Goal: Information Seeking & Learning: Learn about a topic

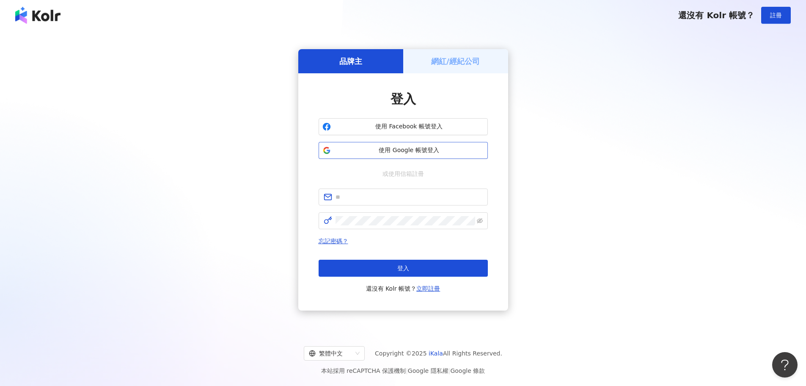
click at [395, 154] on span "使用 Google 帳號登入" at bounding box center [409, 150] width 150 height 8
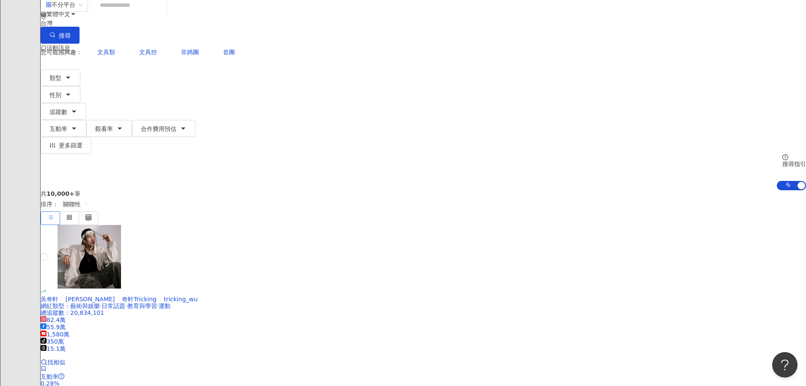
scroll to position [69, 0]
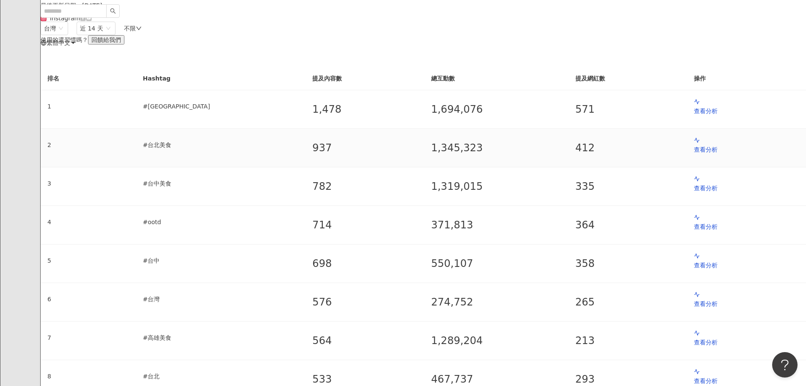
scroll to position [42, 0]
